Goal: Information Seeking & Learning: Learn about a topic

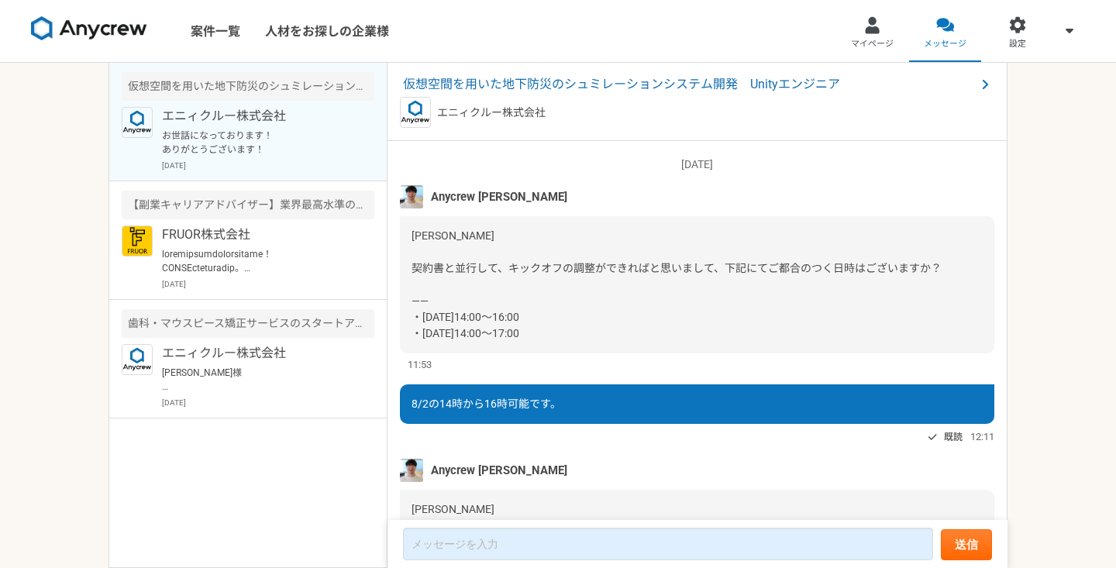
scroll to position [1397, 0]
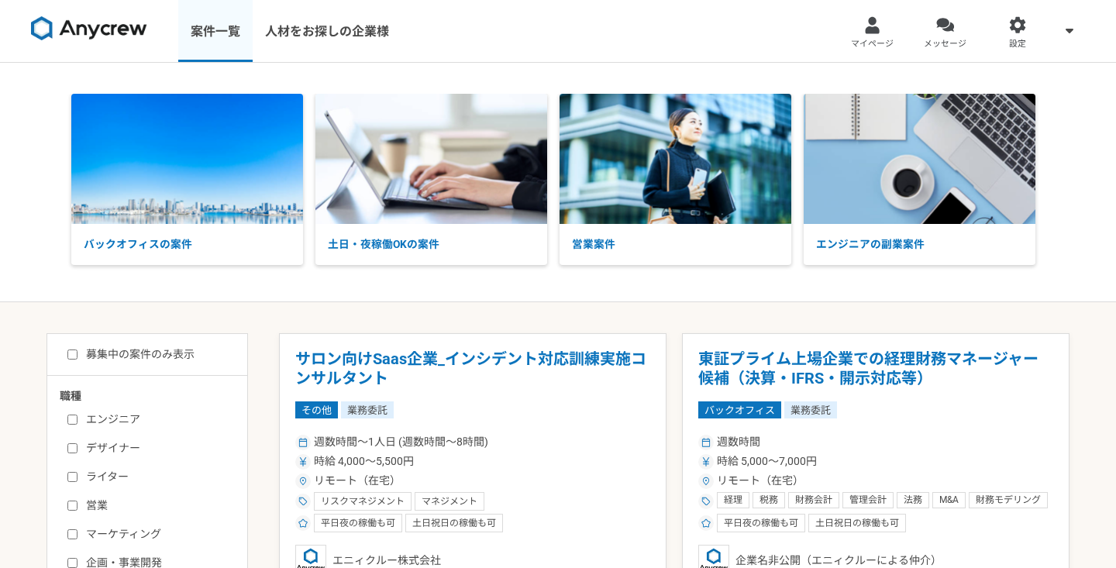
click at [231, 46] on link "案件一覧" at bounding box center [215, 31] width 74 height 62
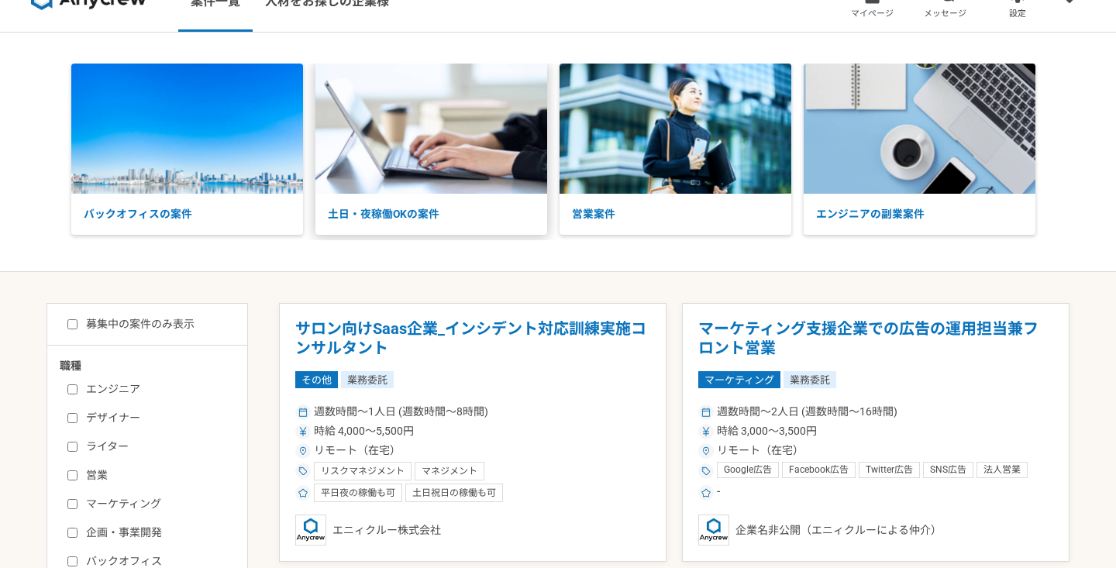
scroll to position [58, 0]
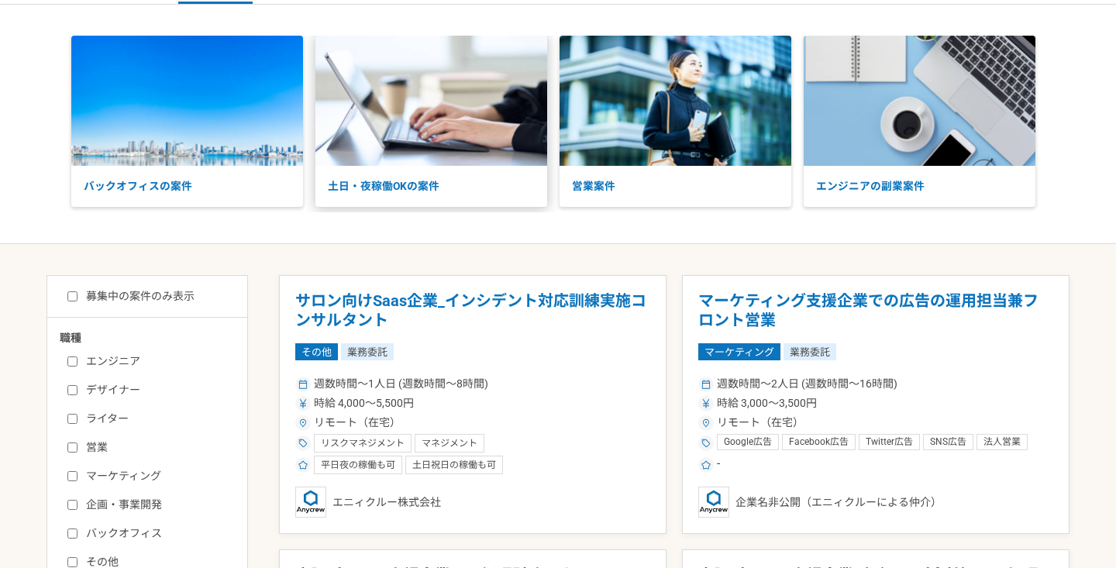
click at [372, 187] on p "土日・夜稼働OKの案件" at bounding box center [432, 186] width 232 height 41
